Goal: Find specific page/section: Find specific page/section

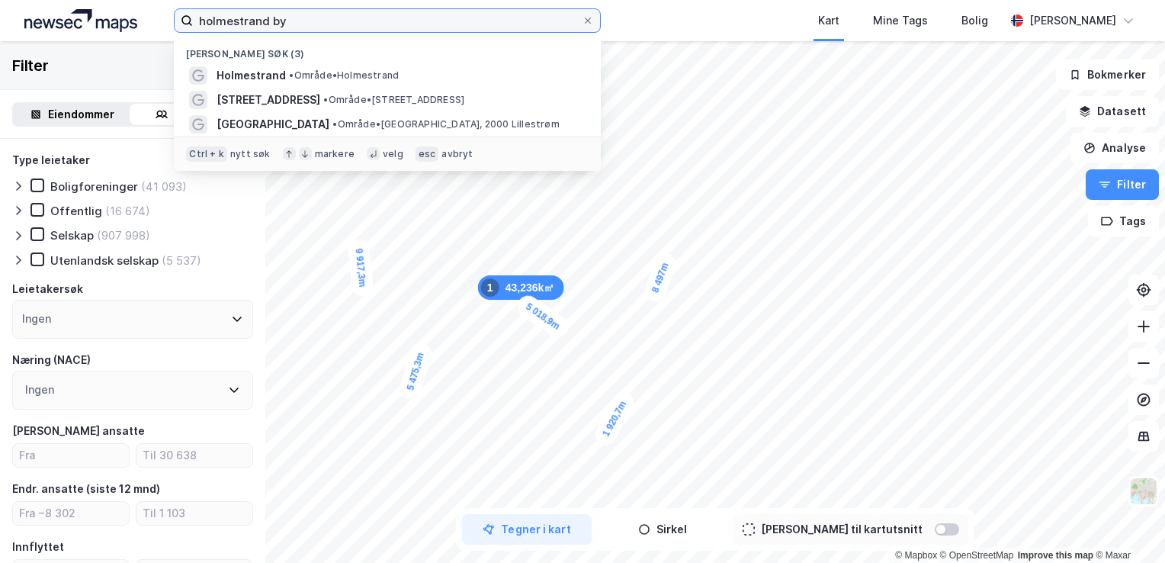
click at [313, 14] on input "holmestrand by" at bounding box center [387, 20] width 389 height 23
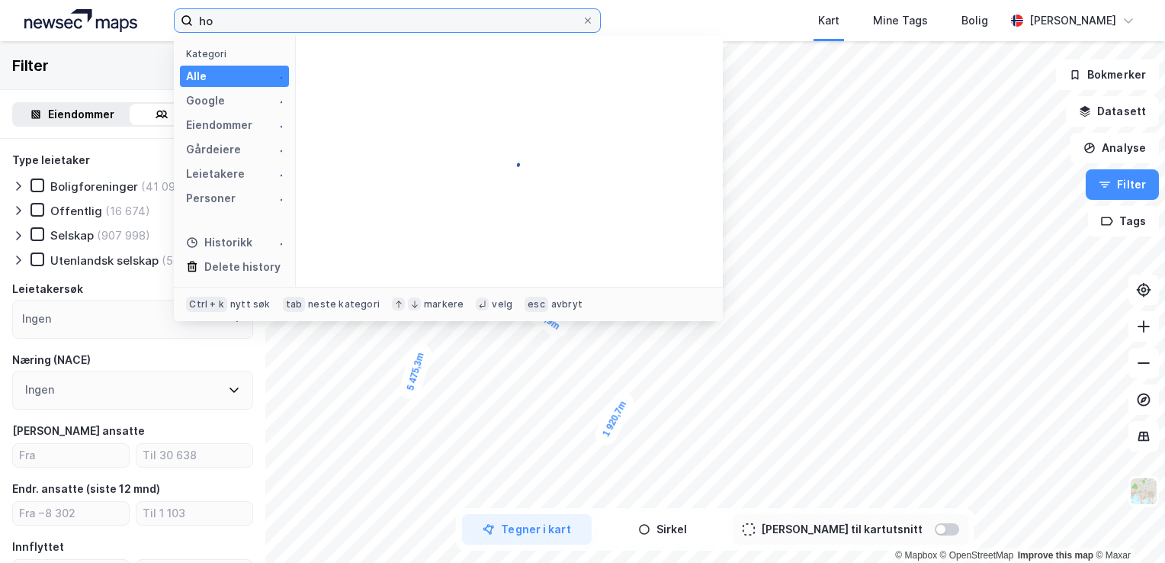
type input "h"
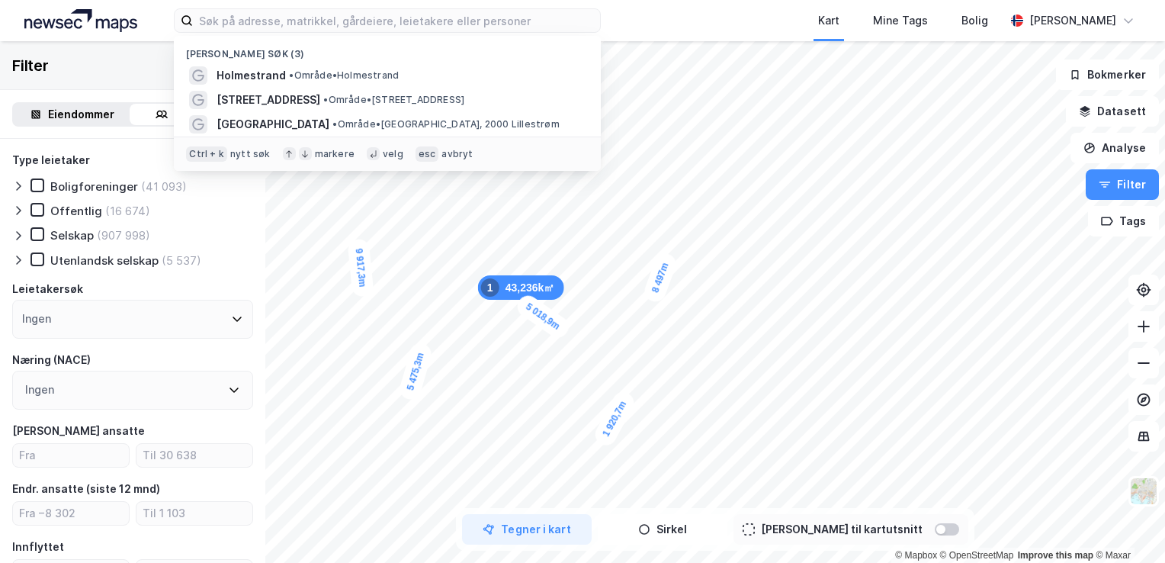
click at [215, 185] on div "Boligforeninger (41 093)" at bounding box center [132, 185] width 241 height 15
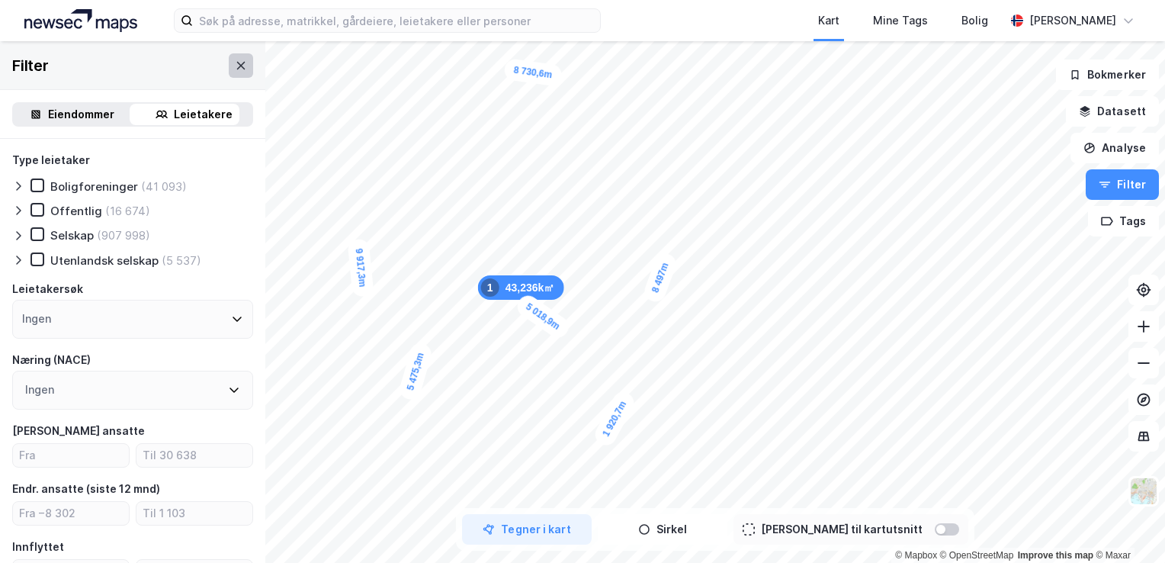
click at [235, 67] on icon at bounding box center [241, 65] width 12 height 12
